Goal: Information Seeking & Learning: Find specific fact

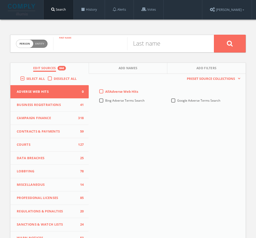
click at [78, 46] on input "text" at bounding box center [90, 43] width 74 height 13
click at [54, 79] on label "Deselect All" at bounding box center [67, 78] width 26 height 5
click at [0, 0] on input "Deselect All" at bounding box center [0, 0] width 0 height 0
click at [26, 79] on label "Select All" at bounding box center [36, 78] width 21 height 5
click at [0, 0] on input "Select All" at bounding box center [0, 0] width 0 height 0
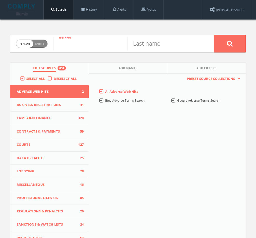
click at [81, 45] on input "text" at bounding box center [90, 43] width 74 height 13
type input "[PERSON_NAME]"
click at [227, 45] on icon at bounding box center [229, 43] width 6 height 6
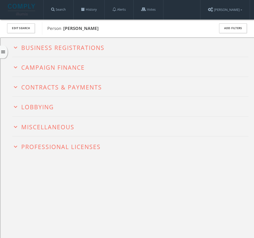
click at [33, 65] on span "Campaign Finance" at bounding box center [53, 67] width 64 height 8
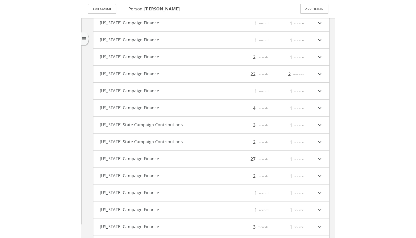
scroll to position [14, 0]
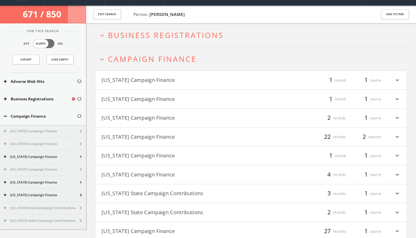
click at [47, 170] on button "[US_STATE] Campaign Finance" at bounding box center [42, 169] width 76 height 5
click at [47, 179] on button "[US_STATE] State Campaign Contributions (Pre-2017)" at bounding box center [42, 181] width 76 height 5
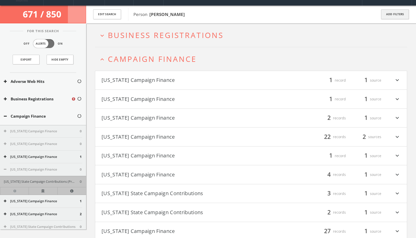
click at [259, 13] on button "Add Filters" at bounding box center [395, 14] width 28 height 10
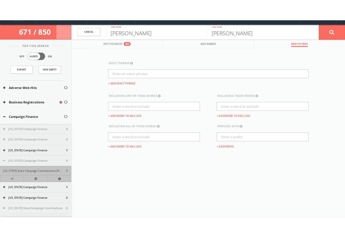
scroll to position [0, 0]
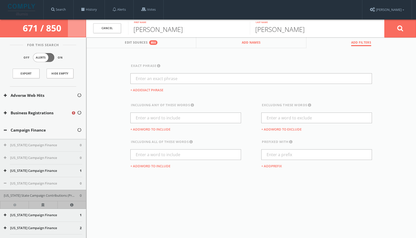
click at [254, 41] on span "Add Names" at bounding box center [251, 43] width 19 height 6
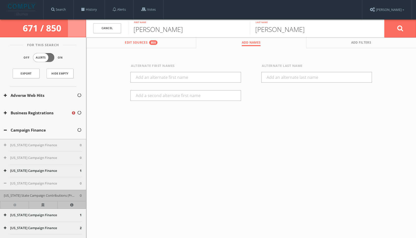
click at [178, 44] on button "Edit Sources 850" at bounding box center [141, 42] width 110 height 11
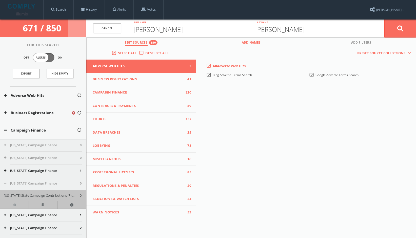
click at [254, 42] on span "Add Names" at bounding box center [251, 43] width 19 height 6
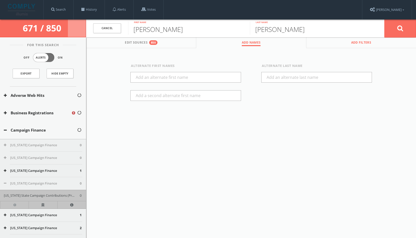
click at [259, 44] on button "Add Filters" at bounding box center [361, 42] width 110 height 11
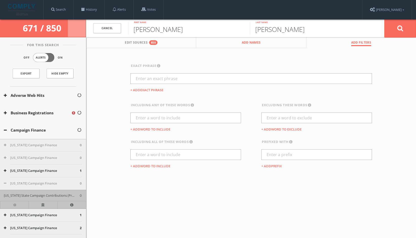
click at [259, 44] on span "Add Names" at bounding box center [251, 43] width 19 height 6
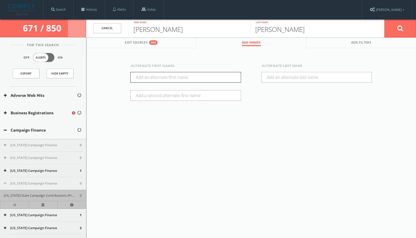
click at [208, 77] on input "text" at bounding box center [185, 77] width 111 height 11
type input "[PERSON_NAME]"
type input "Gleason II"
click at [259, 26] on button at bounding box center [400, 28] width 32 height 18
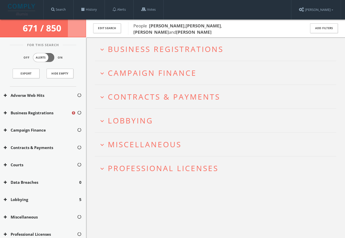
click at [185, 74] on span "Campaign Finance" at bounding box center [152, 73] width 89 height 10
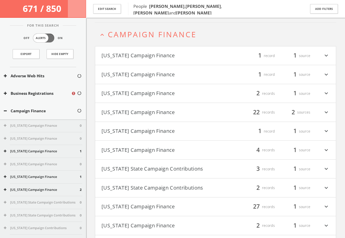
scroll to position [43, 0]
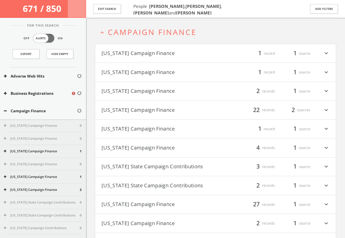
click at [43, 162] on button "[US_STATE] Campaign Finance" at bounding box center [42, 163] width 76 height 5
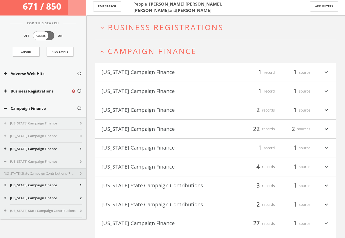
scroll to position [0, 0]
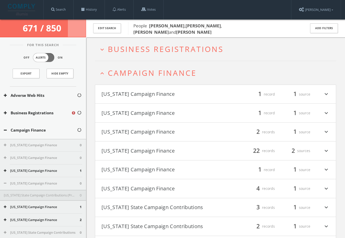
click at [189, 114] on button "[US_STATE] Campaign Finance" at bounding box center [158, 113] width 114 height 9
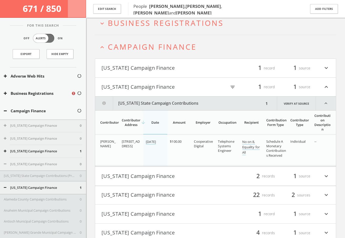
click at [175, 66] on button "[US_STATE] Campaign Finance" at bounding box center [158, 68] width 114 height 9
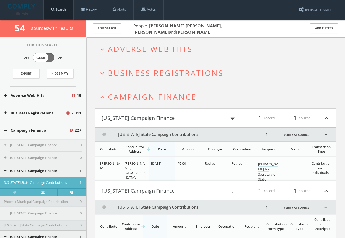
click at [58, 8] on link "Search" at bounding box center [59, 9] width 30 height 19
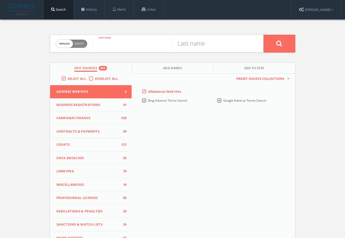
click at [132, 48] on input "text" at bounding box center [132, 43] width 79 height 13
click at [95, 78] on label "Deselect All" at bounding box center [108, 78] width 26 height 5
click at [0, 0] on input "Deselect All" at bounding box center [0, 0] width 0 height 0
click at [68, 78] on label "Select All" at bounding box center [78, 78] width 21 height 5
click at [0, 0] on input "Select All" at bounding box center [0, 0] width 0 height 0
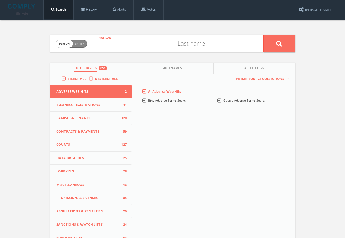
click at [115, 40] on input "text" at bounding box center [132, 43] width 79 height 13
type input "Rockefeller"
click at [95, 77] on label "Deselect All" at bounding box center [108, 78] width 26 height 5
click at [0, 0] on input "Deselect All" at bounding box center [0, 0] width 0 height 0
click at [92, 118] on span "Campaign Finance" at bounding box center [87, 117] width 63 height 5
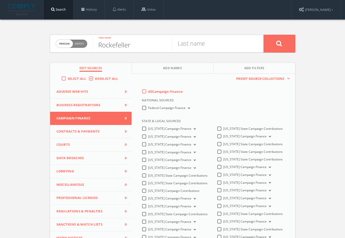
click at [148, 109] on label "Federal Campaign Finance" at bounding box center [169, 108] width 43 height 5
click at [0, 0] on Finance-all "Federal Campaign Finance" at bounding box center [0, 0] width 0 height 0
click at [148, 151] on label "[US_STATE] Campaign Finance" at bounding box center [172, 152] width 49 height 5
click at [0, 0] on Finance-all "[US_STATE] Campaign Finance" at bounding box center [0, 0] width 0 height 0
click at [148, 92] on label "All Campaign Finance" at bounding box center [165, 91] width 35 height 5
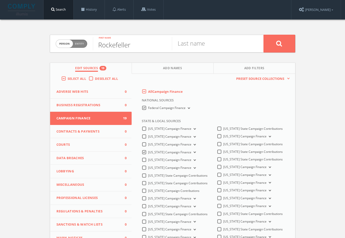
click at [0, 0] on Finance-all-0 "All Campaign Finance" at bounding box center [0, 0] width 0 height 0
click at [148, 91] on label "All Campaign Finance" at bounding box center [165, 91] width 35 height 5
click at [0, 0] on Finance-all-0 "All Campaign Finance" at bounding box center [0, 0] width 0 height 0
click at [206, 47] on input "text" at bounding box center [211, 43] width 79 height 13
type input "Lisenne"
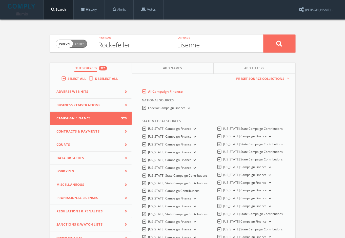
click at [259, 45] on button at bounding box center [279, 44] width 32 height 18
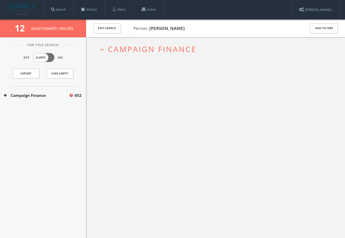
click at [136, 49] on span "Campaign Finance" at bounding box center [152, 49] width 89 height 10
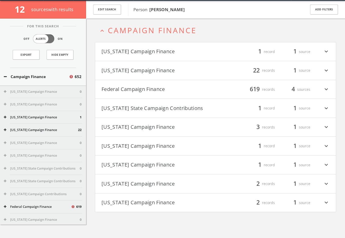
scroll to position [19, 0]
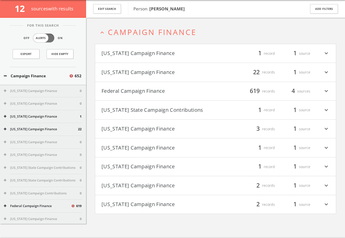
click at [158, 69] on button "[US_STATE] Campaign Finance" at bounding box center [158, 72] width 114 height 9
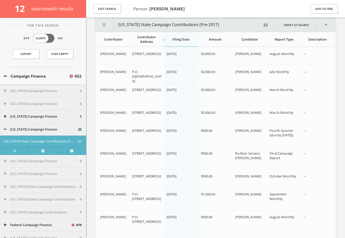
scroll to position [58, 0]
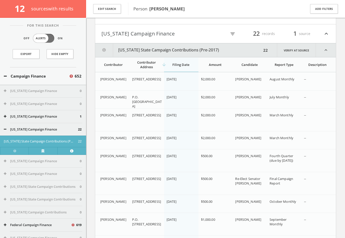
click at [218, 65] on div "Amount" at bounding box center [215, 64] width 29 height 5
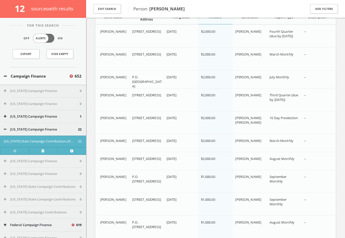
scroll to position [82, 0]
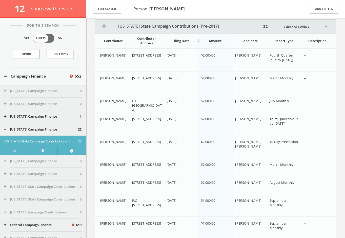
click at [184, 42] on div "Filing Date" at bounding box center [181, 40] width 29 height 5
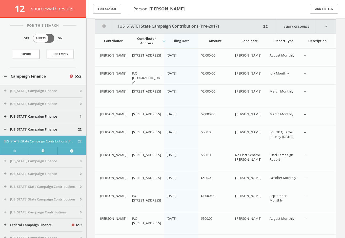
click at [184, 42] on div "arrow_downward Filing Date" at bounding box center [181, 40] width 29 height 5
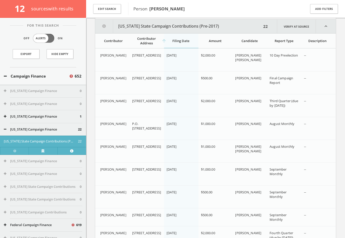
click at [184, 42] on div "arrow_upward Filing Date" at bounding box center [181, 40] width 29 height 5
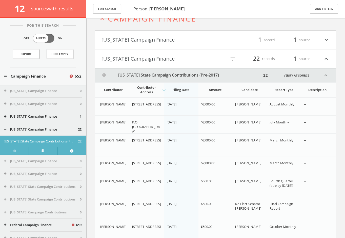
scroll to position [31, 0]
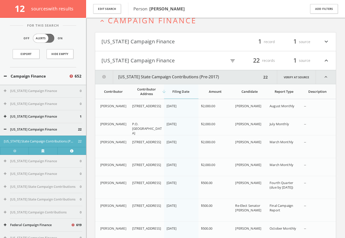
click at [215, 89] on th "Amount" at bounding box center [215, 91] width 34 height 15
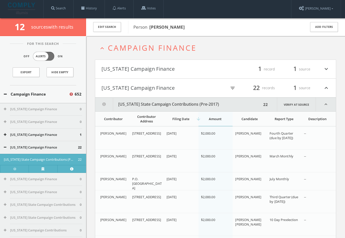
scroll to position [0, 0]
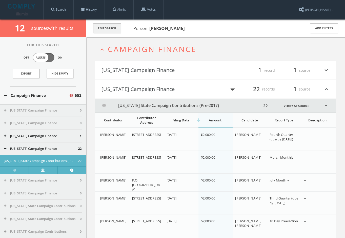
click at [111, 28] on button "Edit Search" at bounding box center [107, 28] width 28 height 10
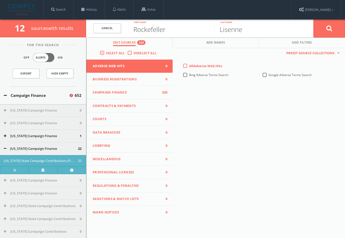
drag, startPoint x: 178, startPoint y: 30, endPoint x: 131, endPoint y: 29, distance: 46.8
click at [131, 29] on input "Rockefeller" at bounding box center [171, 28] width 86 height 13
type input "Lissene"
type input "Rockefeller"
click at [144, 31] on input "Lissene" at bounding box center [171, 28] width 86 height 13
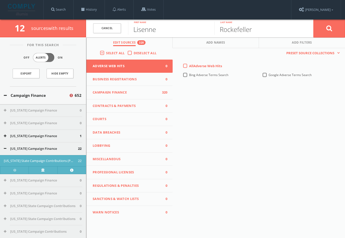
type input "Lisenne"
click at [259, 19] on button at bounding box center [329, 28] width 32 height 18
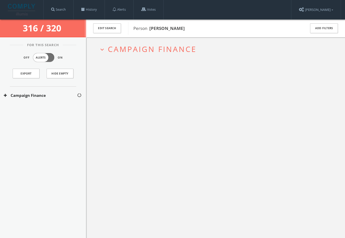
click at [170, 49] on span "Campaign Finance" at bounding box center [152, 49] width 89 height 10
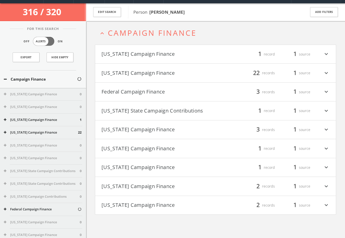
scroll to position [19, 0]
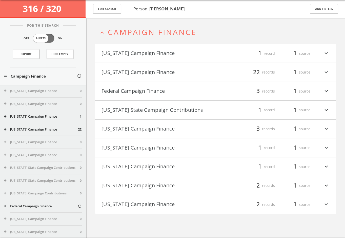
click at [161, 70] on button "[US_STATE] Campaign Finance" at bounding box center [158, 72] width 114 height 9
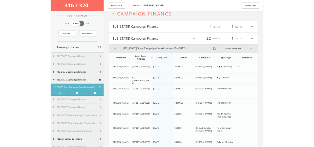
scroll to position [0, 0]
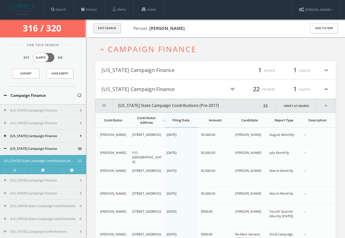
click at [119, 31] on button "Edit Search" at bounding box center [107, 28] width 28 height 10
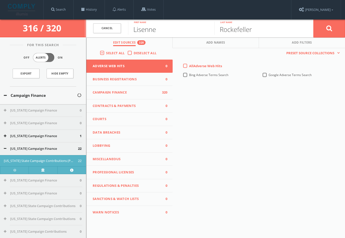
drag, startPoint x: 160, startPoint y: 29, endPoint x: 126, endPoint y: 30, distance: 34.4
click at [126, 30] on form "Cancel [PERSON_NAME] First name [PERSON_NAME] Last name Cancel" at bounding box center [215, 28] width 259 height 18
type input "[PERSON_NAME]"
click at [259, 26] on button at bounding box center [329, 28] width 32 height 18
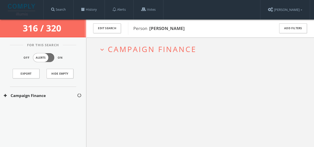
click at [10, 48] on div "For This Search Off Alerts On Export Hide Empty" at bounding box center [43, 66] width 86 height 42
click at [183, 47] on span "Campaign Finance" at bounding box center [152, 49] width 89 height 10
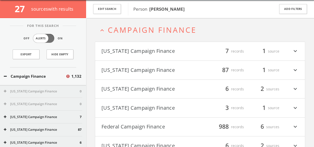
click at [168, 70] on button "[US_STATE] Campaign Finance" at bounding box center [150, 70] width 99 height 9
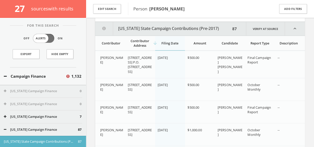
scroll to position [80, 0]
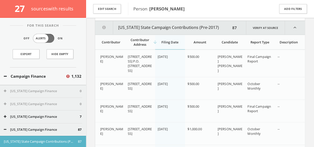
click at [200, 38] on th "Amount" at bounding box center [200, 42] width 30 height 15
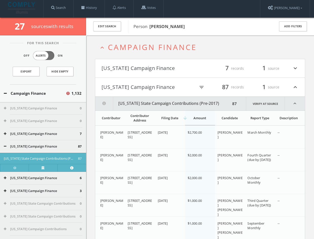
scroll to position [0, 0]
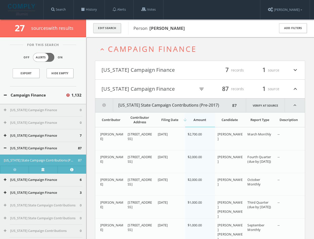
click at [103, 28] on button "Edit Search" at bounding box center [107, 28] width 28 height 10
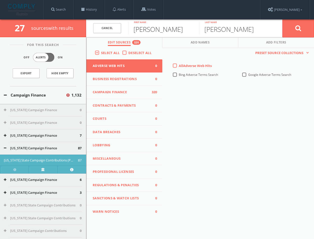
drag, startPoint x: 166, startPoint y: 32, endPoint x: 126, endPoint y: 32, distance: 40.0
click at [126, 32] on form "[PERSON_NAME] First name [PERSON_NAME] Last name Cancel" at bounding box center [200, 28] width 228 height 18
type input "[PERSON_NAME]"
click at [259, 19] on button at bounding box center [298, 28] width 32 height 18
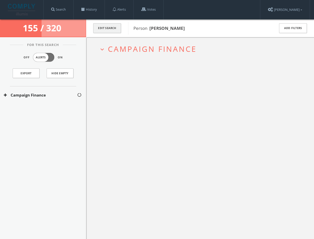
click at [109, 28] on button "Edit Search" at bounding box center [107, 28] width 28 height 10
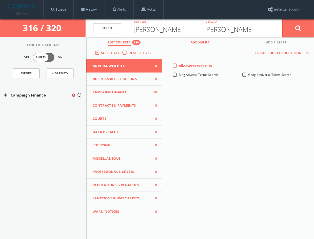
click at [200, 44] on span "Add Names" at bounding box center [200, 43] width 19 height 6
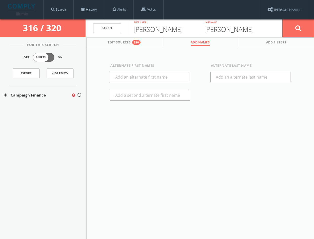
click at [155, 77] on input "text" at bounding box center [150, 77] width 80 height 11
type input "[PERSON_NAME]"
click at [165, 95] on input "text" at bounding box center [150, 95] width 80 height 11
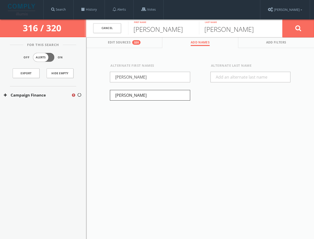
type input "[PERSON_NAME]"
click at [259, 30] on icon at bounding box center [298, 28] width 6 height 6
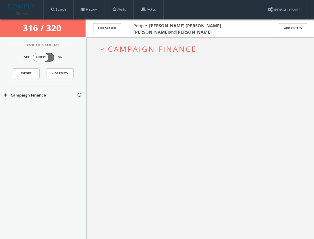
click at [163, 45] on span "Campaign Finance" at bounding box center [152, 49] width 89 height 10
